Goal: Find contact information: Find contact information

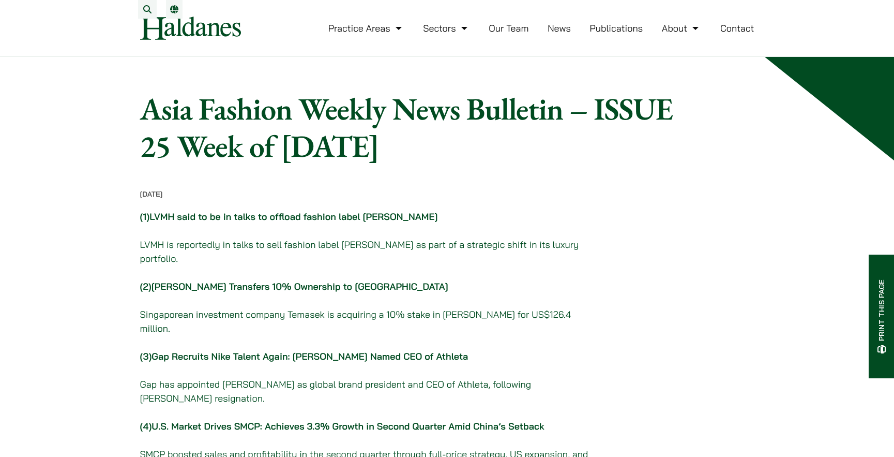
click at [186, 32] on img at bounding box center [190, 28] width 101 height 23
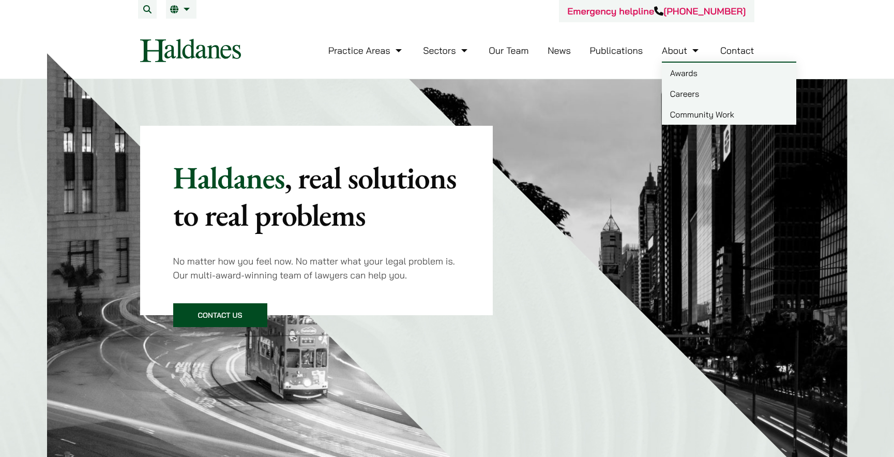
click at [679, 49] on link "About" at bounding box center [681, 50] width 39 height 12
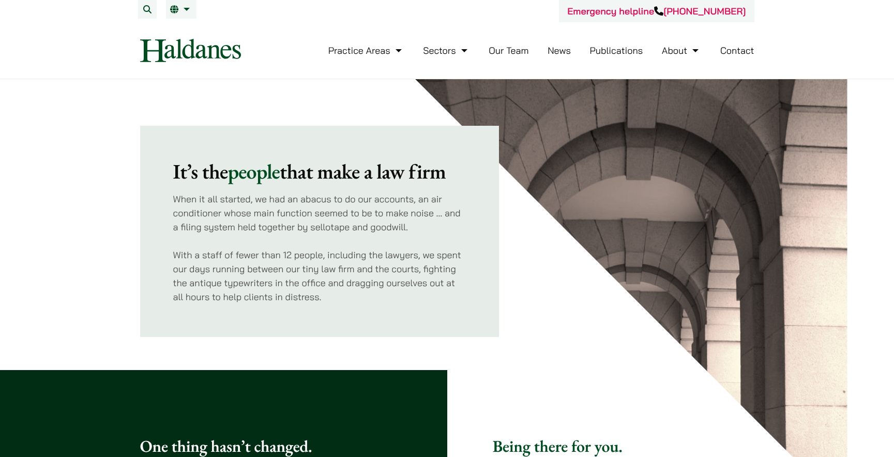
click at [234, 53] on img at bounding box center [190, 50] width 101 height 23
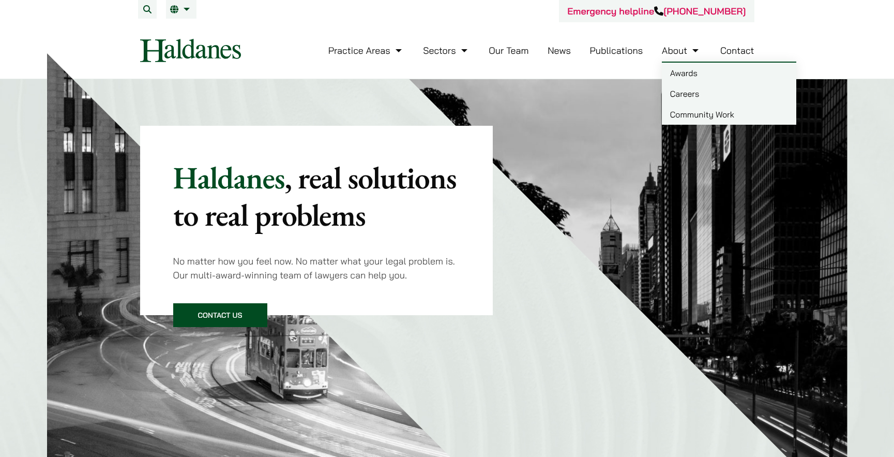
click at [732, 54] on link "Contact" at bounding box center [737, 50] width 34 height 12
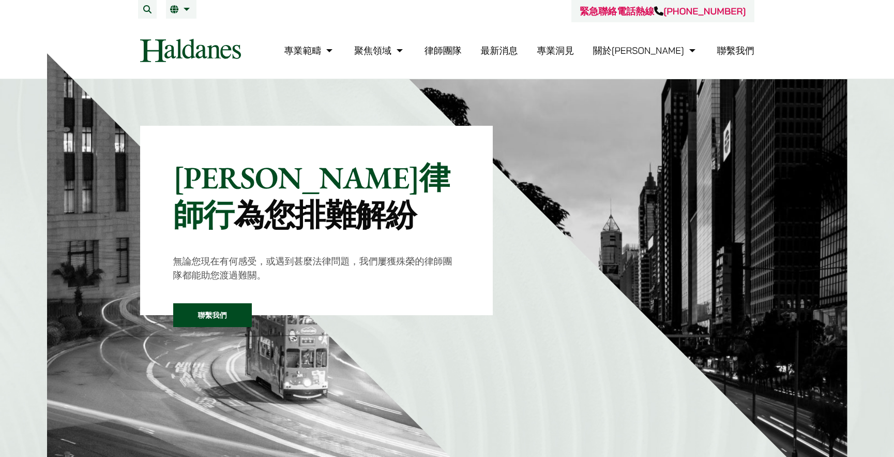
click at [470, 191] on div "[PERSON_NAME]律師行 為您排難解紛 無論您現在有何感受，或遇到甚麼法律問題，我們屢獲殊榮的律師團隊都能助您渡過難關。 聯繫我們" at bounding box center [316, 220] width 353 height 189
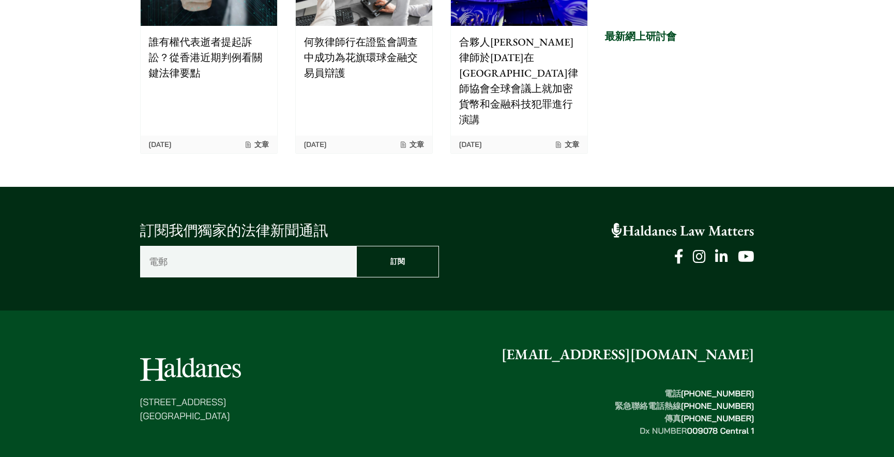
scroll to position [2585, 0]
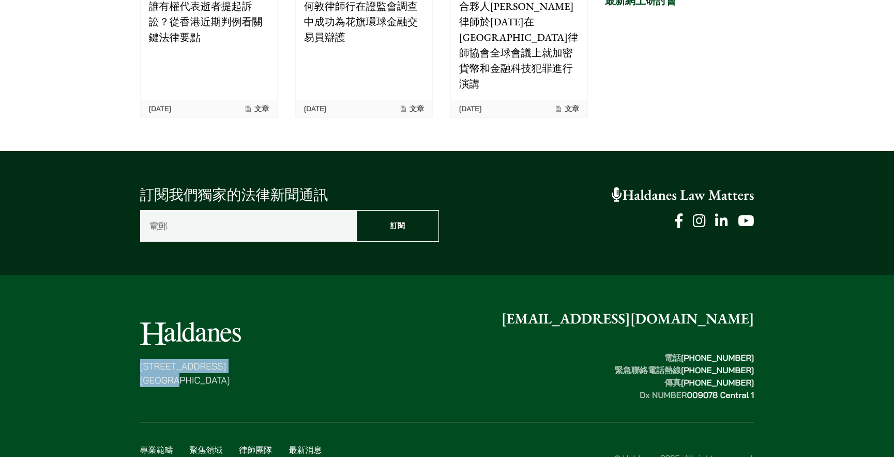
drag, startPoint x: 216, startPoint y: 332, endPoint x: 138, endPoint y: 321, distance: 78.8
click at [138, 321] on div "[STREET_ADDRESS] [EMAIL_ADDRESS][DOMAIN_NAME] 電話  [PHONE_NUMBER] 緊急聯絡電話熱線  [PHO…" at bounding box center [448, 401] width 652 height 186
copy p "[STREET_ADDRESS]"
